Goal: Find contact information

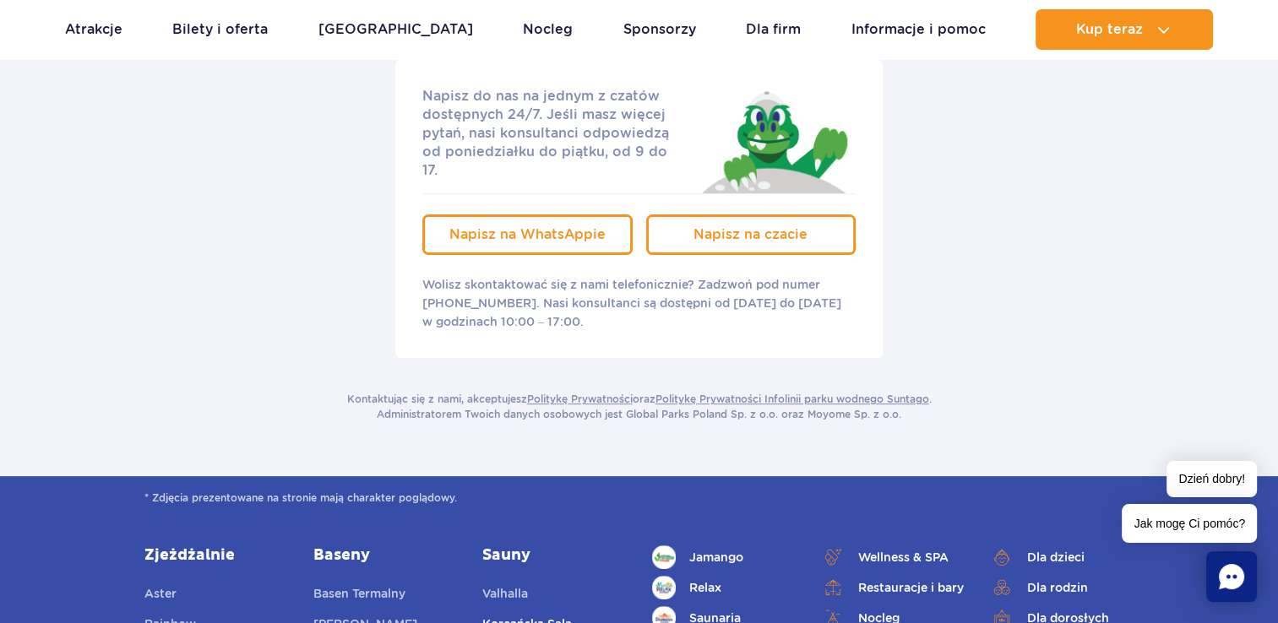
scroll to position [169, 0]
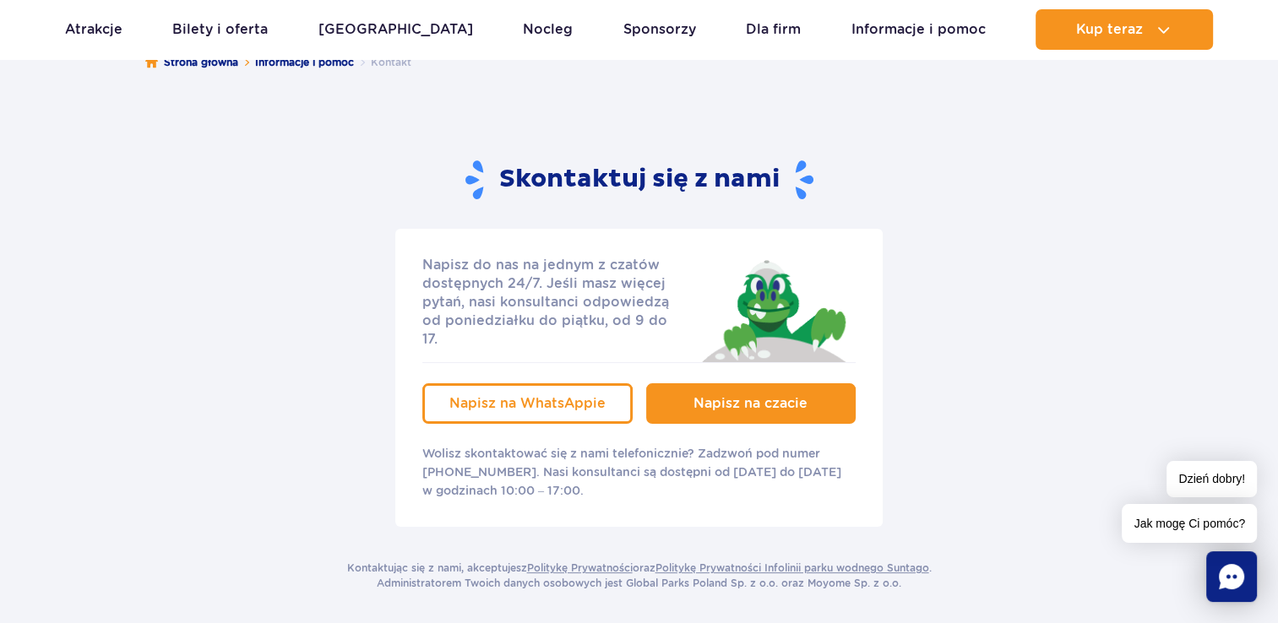
click at [718, 383] on link "Napisz na czacie" at bounding box center [751, 403] width 210 height 41
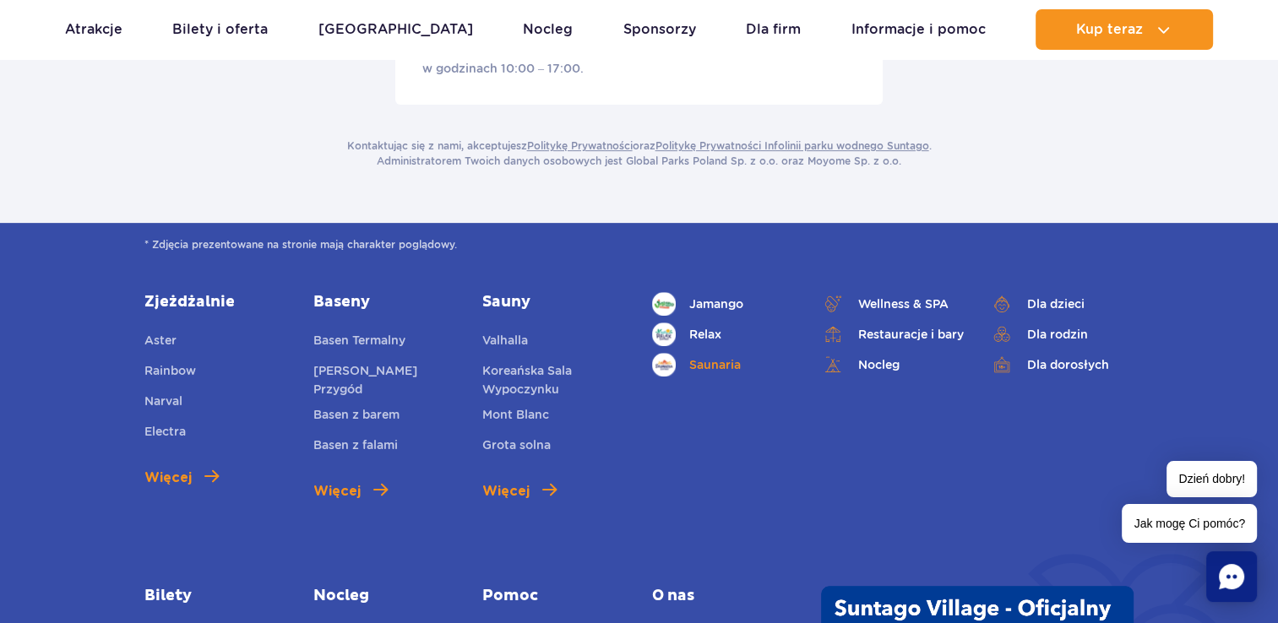
scroll to position [1013, 0]
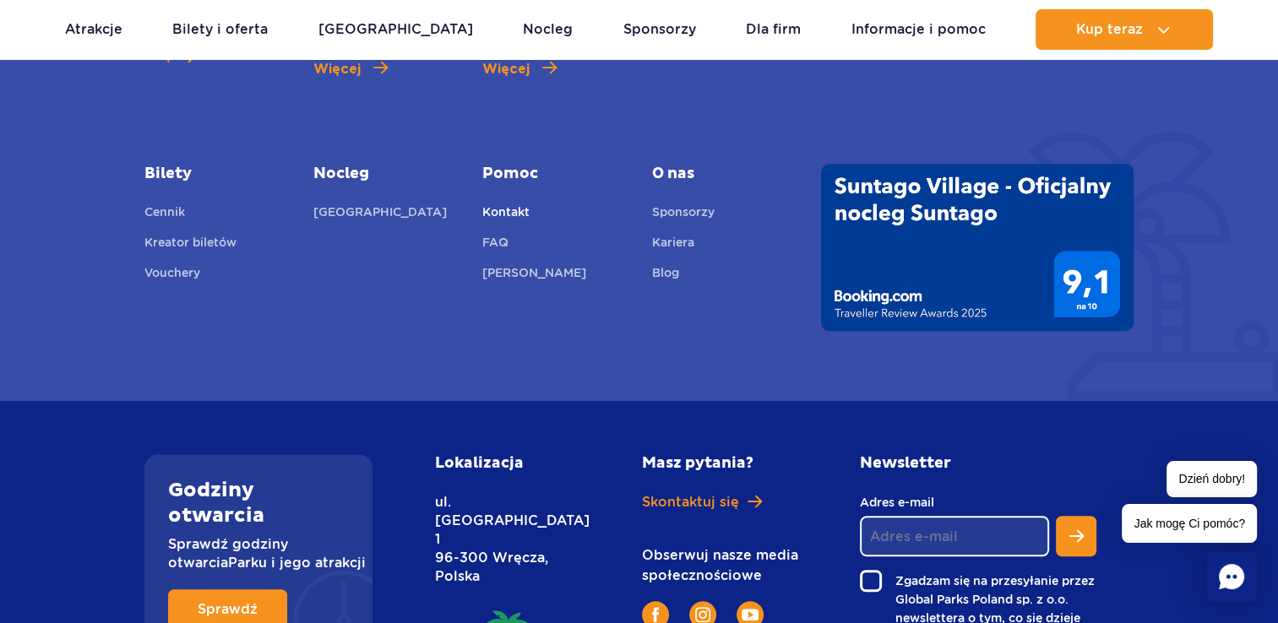
click at [508, 203] on link "Kontakt" at bounding box center [505, 215] width 47 height 24
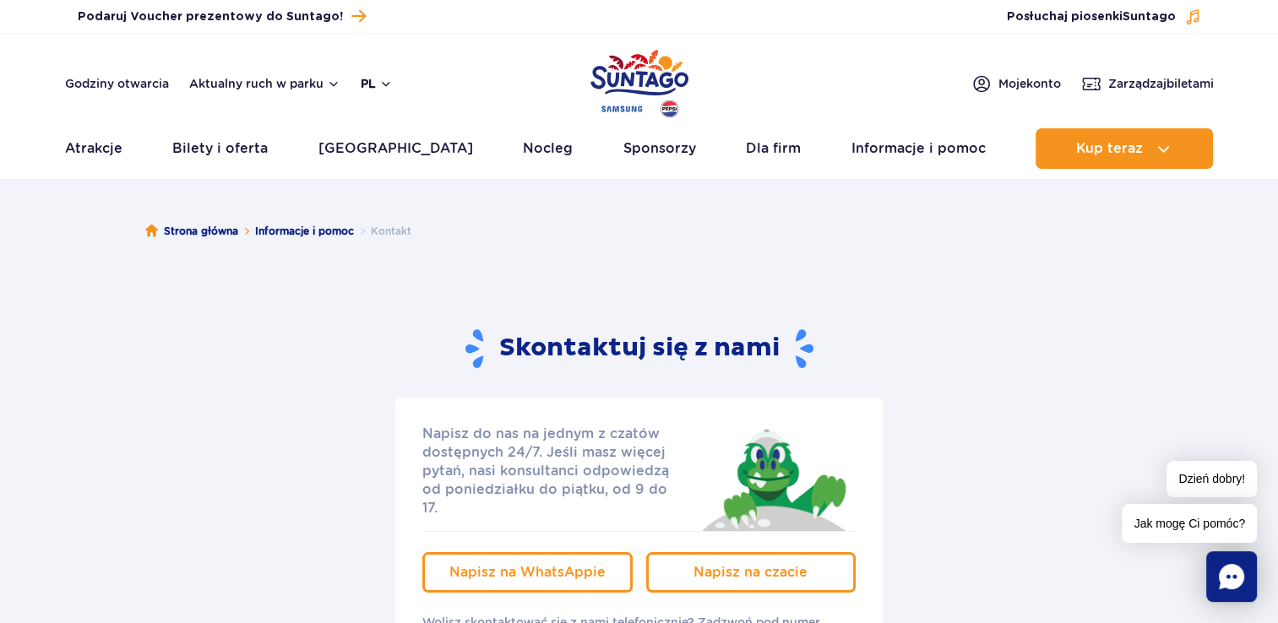
click at [382, 83] on button "pl" at bounding box center [377, 83] width 32 height 17
click at [508, 71] on header "Godziny otwarcia Aktualny ruch w parku pl PL EN UA Moje konto Zarządzaj biletam…" at bounding box center [639, 106] width 1278 height 144
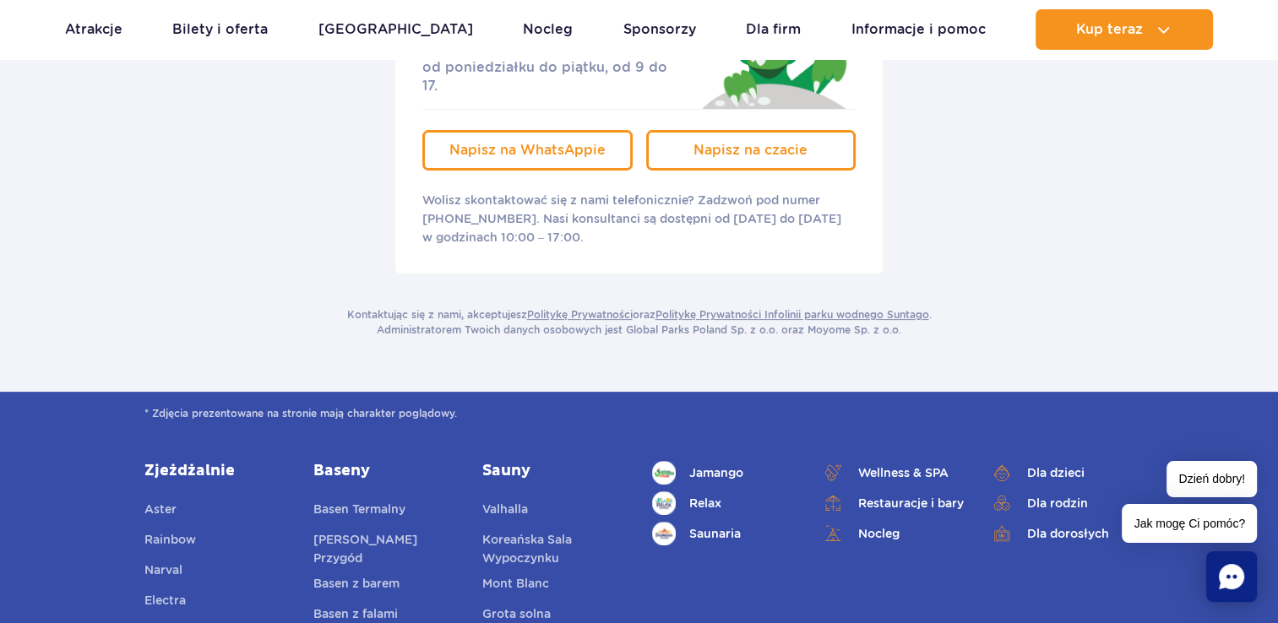
scroll to position [507, 0]
